Goal: Go to known website: Access a specific website the user already knows

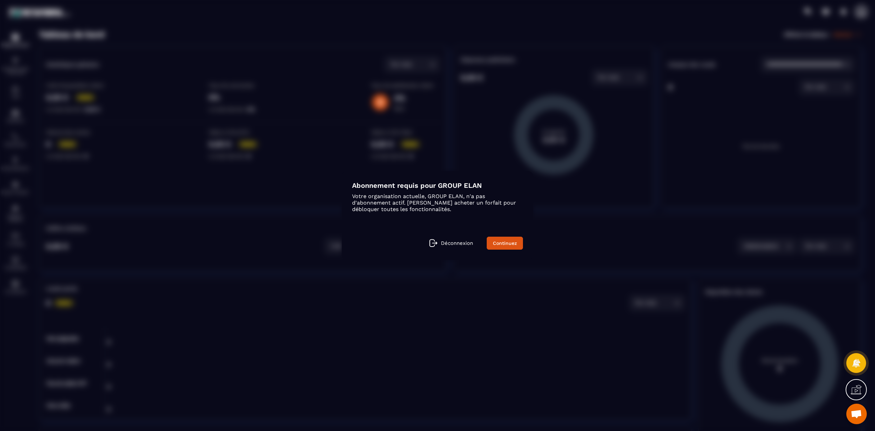
scroll to position [5169, 0]
click at [505, 241] on link "Continuez" at bounding box center [505, 243] width 36 height 13
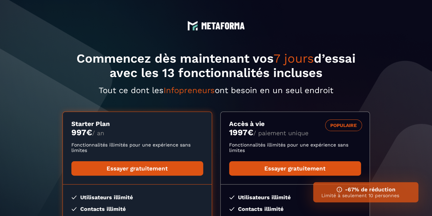
click at [213, 24] on img at bounding box center [223, 25] width 44 height 7
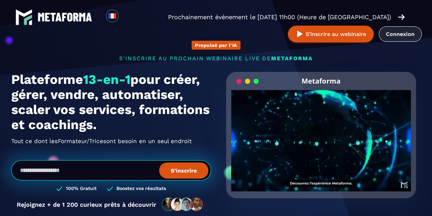
click at [403, 31] on link "Connexion" at bounding box center [400, 33] width 43 height 15
